Goal: Task Accomplishment & Management: Manage account settings

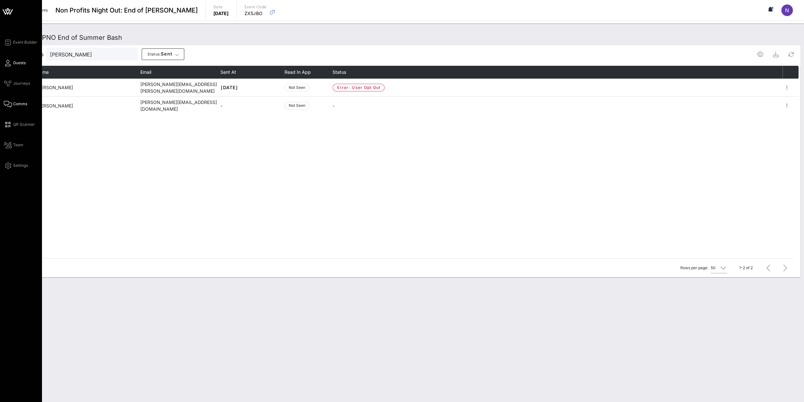
click at [19, 59] on link "Guests" at bounding box center [15, 63] width 22 height 8
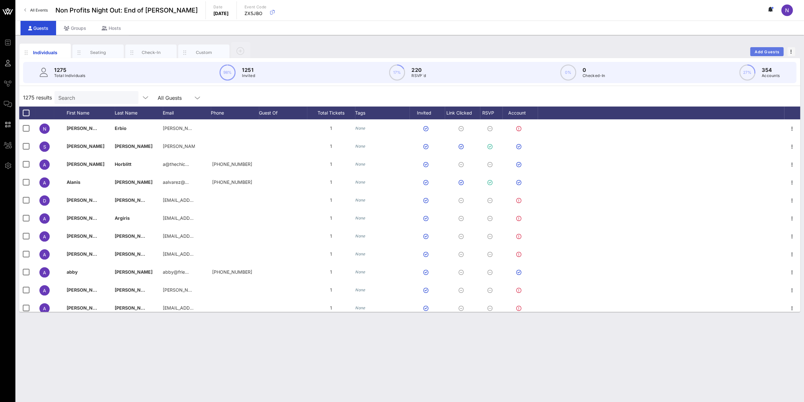
click at [771, 53] on span "Add Guests" at bounding box center [767, 51] width 25 height 5
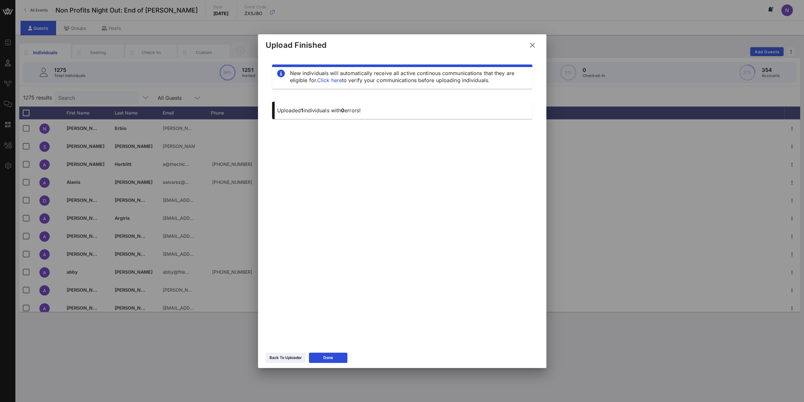
click at [285, 363] on div "Back To Uploader Done" at bounding box center [402, 358] width 288 height 19
click at [284, 362] on button "Back To Uploader" at bounding box center [286, 357] width 40 height 10
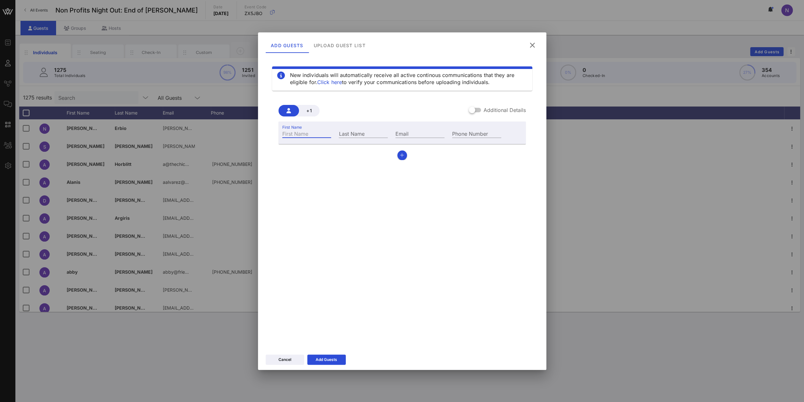
click at [297, 135] on input "First Name" at bounding box center [306, 133] width 49 height 8
type input "[PERSON_NAME]"
type input "Uddyback"
click at [422, 135] on input "Email" at bounding box center [420, 133] width 49 height 8
paste input "[EMAIL_ADDRESS][DOMAIN_NAME]"
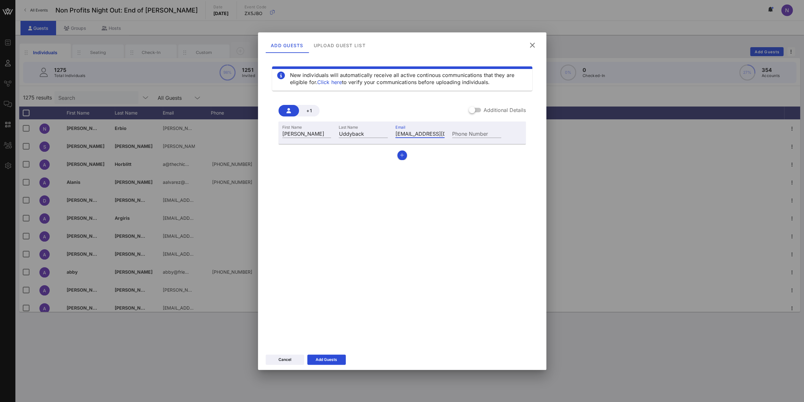
scroll to position [0, 17]
type input "[EMAIL_ADDRESS][DOMAIN_NAME]"
click at [402, 159] on button "button" at bounding box center [402, 155] width 10 height 10
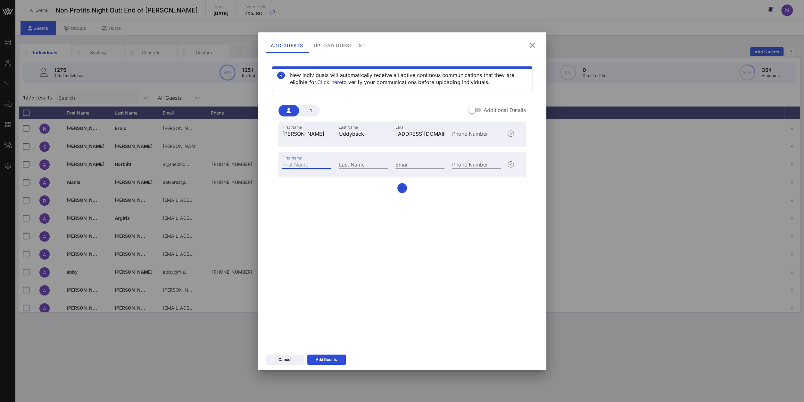
click at [308, 161] on input "First Name" at bounding box center [306, 164] width 49 height 8
type input "[PERSON_NAME]"
paste input "[EMAIL_ADDRESS][DOMAIN_NAME]"
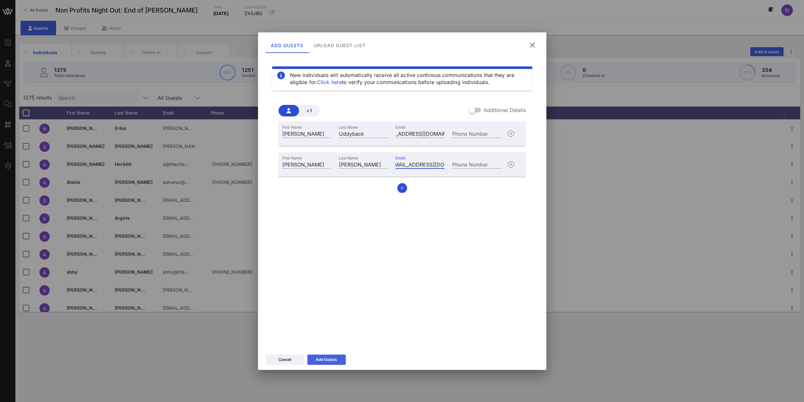
type input "[EMAIL_ADDRESS][DOMAIN_NAME]"
click at [338, 359] on button "Add Guests" at bounding box center [326, 359] width 38 height 10
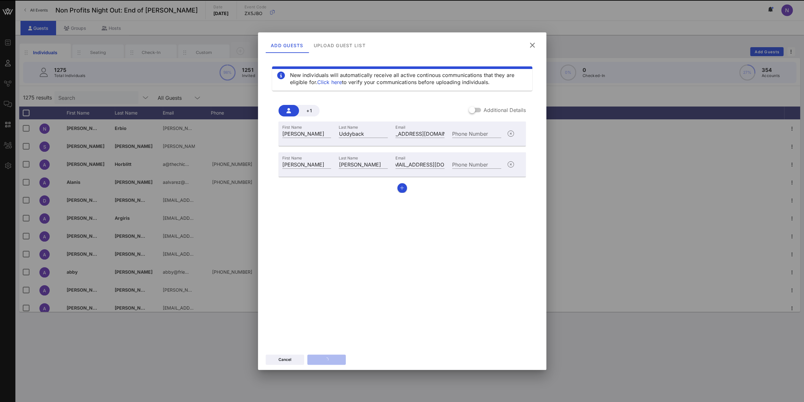
click at [371, 320] on div "New individuals will automatically receive all active continous communications …" at bounding box center [402, 200] width 273 height 288
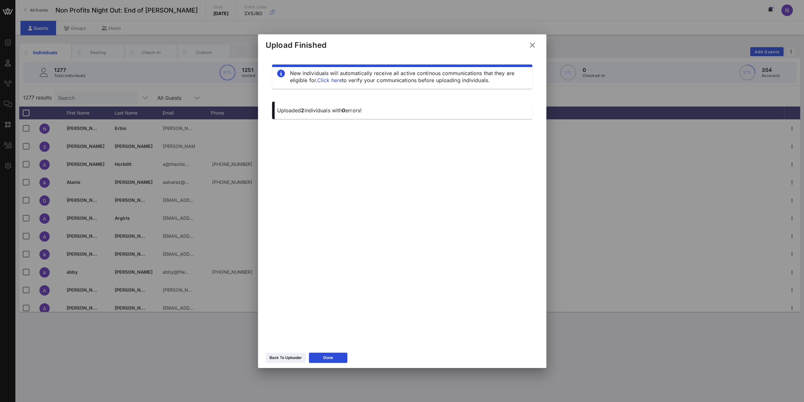
click at [532, 46] on icon at bounding box center [532, 45] width 9 height 9
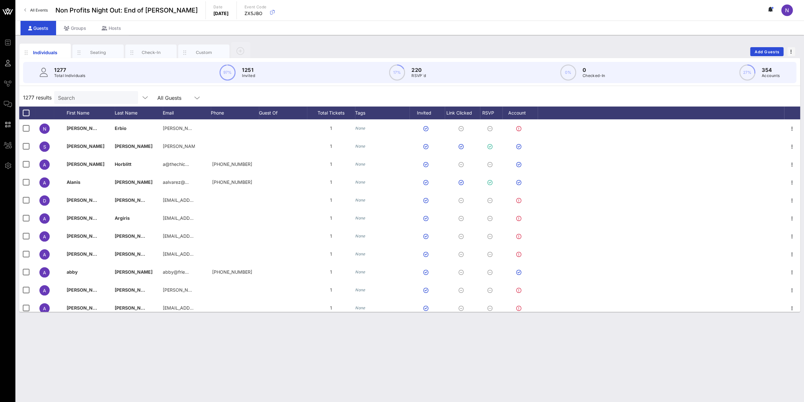
click at [98, 97] on input "Search" at bounding box center [95, 97] width 75 height 8
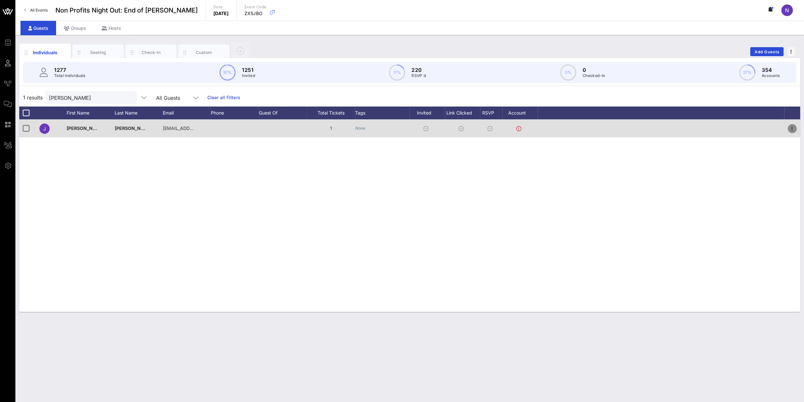
click at [794, 128] on icon "button" at bounding box center [793, 129] width 8 height 8
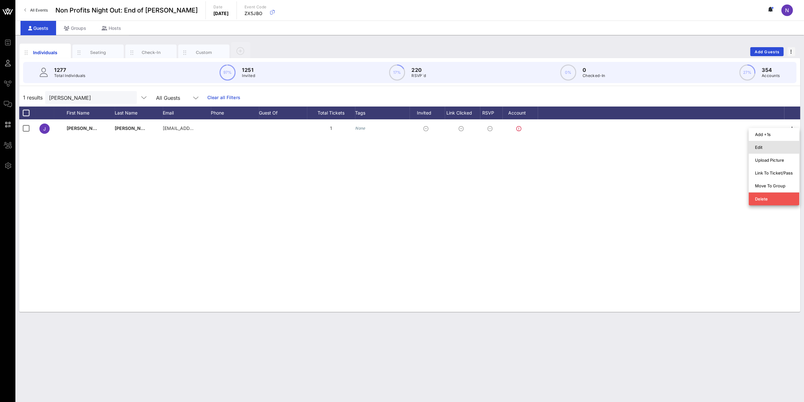
click at [761, 151] on div "Edit" at bounding box center [774, 147] width 38 height 10
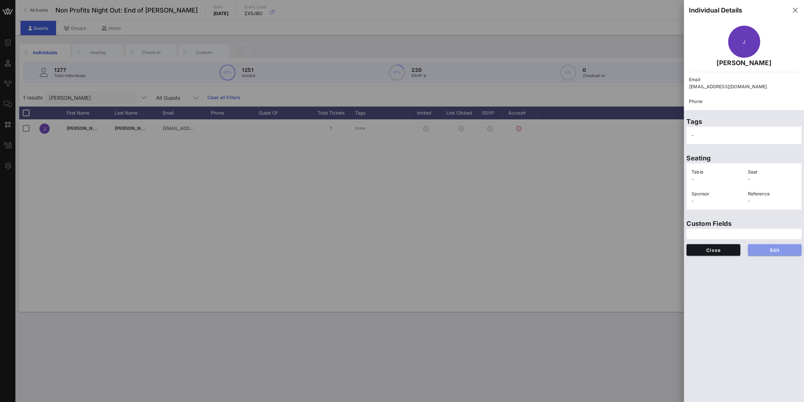
click at [769, 249] on span "Edit" at bounding box center [775, 249] width 44 height 5
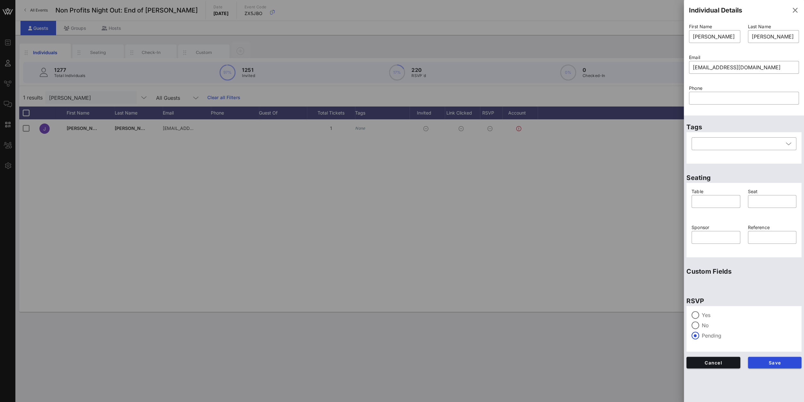
click at [705, 314] on label "Yes" at bounding box center [749, 315] width 95 height 6
click at [757, 362] on span "Save" at bounding box center [775, 362] width 44 height 5
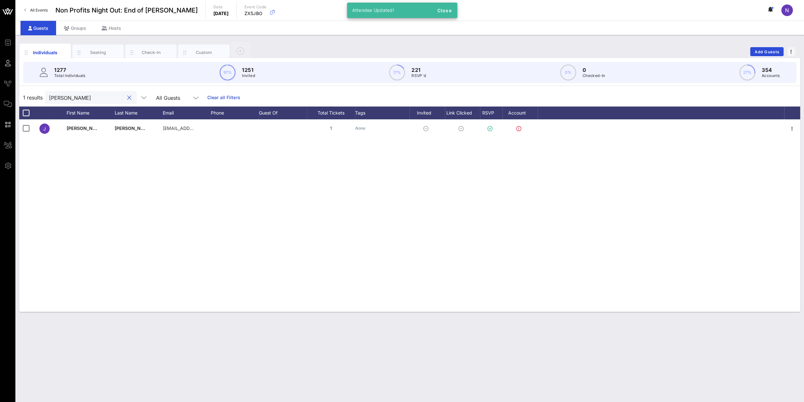
click at [85, 100] on input "[PERSON_NAME]" at bounding box center [86, 97] width 75 height 8
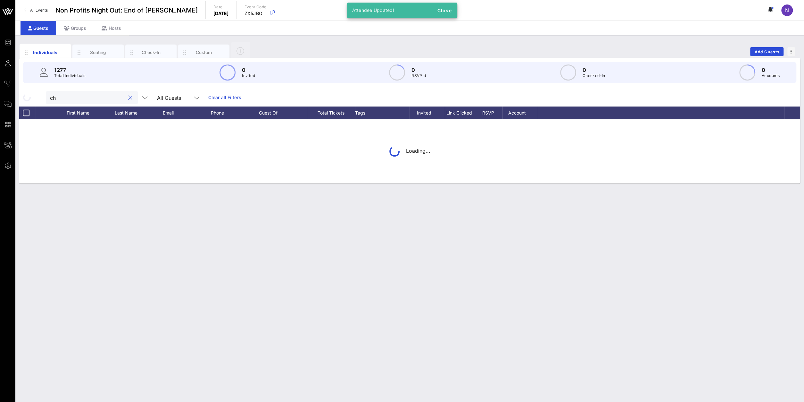
type input "c"
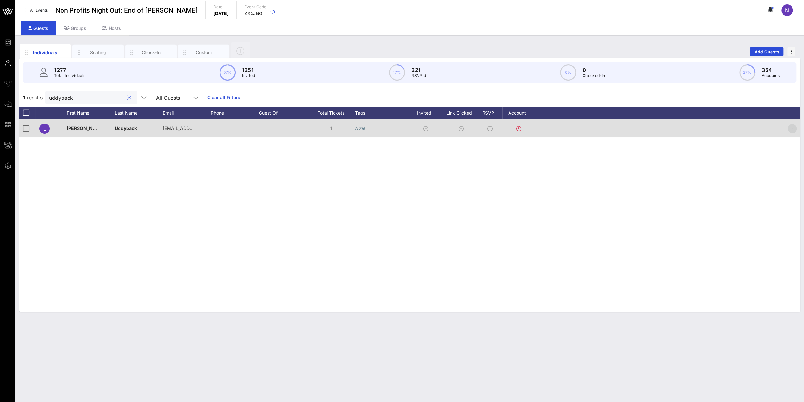
type input "uddyback"
click at [792, 128] on icon "button" at bounding box center [793, 129] width 8 height 8
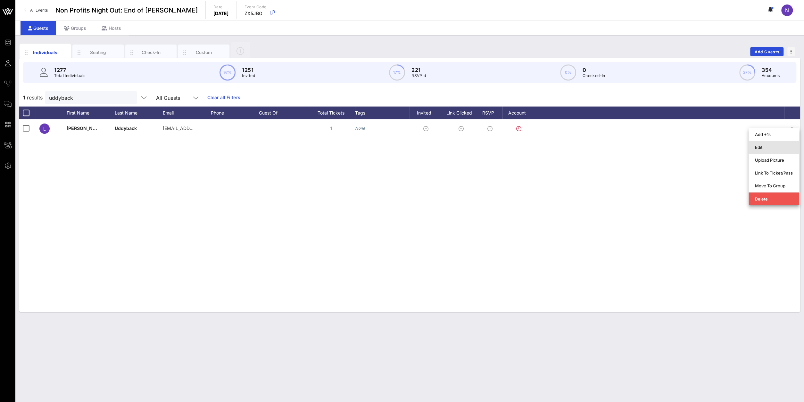
click at [772, 147] on div "Edit" at bounding box center [774, 147] width 38 height 5
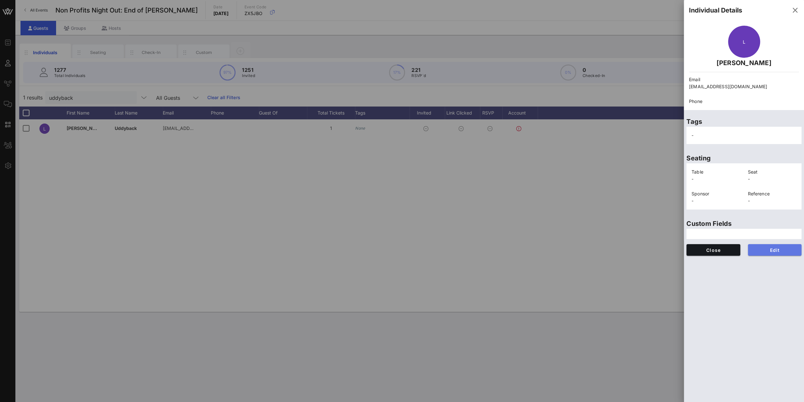
click at [768, 248] on span "Edit" at bounding box center [775, 249] width 44 height 5
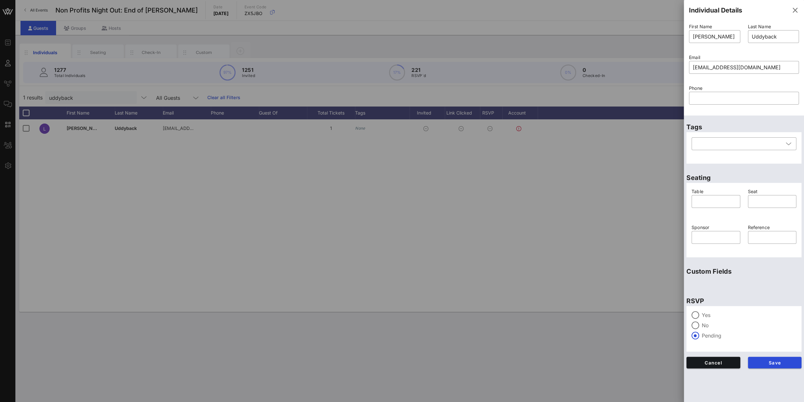
click at [703, 313] on label "Yes" at bounding box center [749, 315] width 95 height 6
click at [768, 365] on button "Save" at bounding box center [775, 362] width 54 height 12
